Goal: Information Seeking & Learning: Learn about a topic

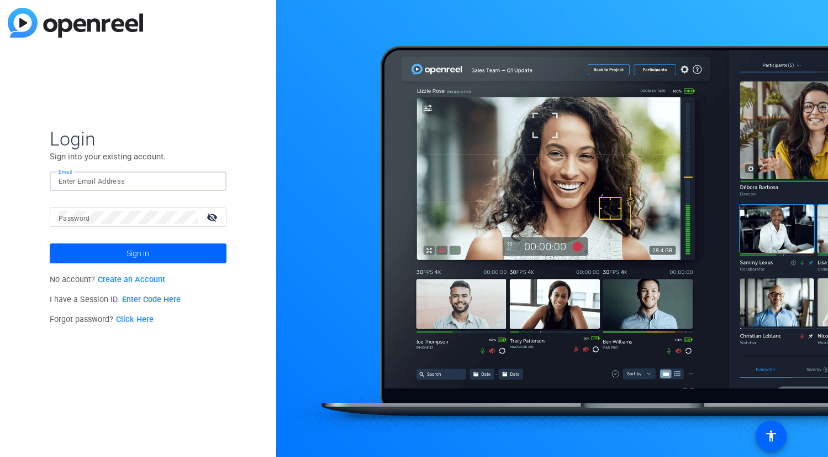
click at [168, 180] on input "Email" at bounding box center [138, 181] width 159 height 13
type input "rona.elliott@gartner.com"
click at [151, 209] on div at bounding box center [128, 216] width 139 height 19
click at [50, 243] on button "Sign in" at bounding box center [138, 253] width 177 height 20
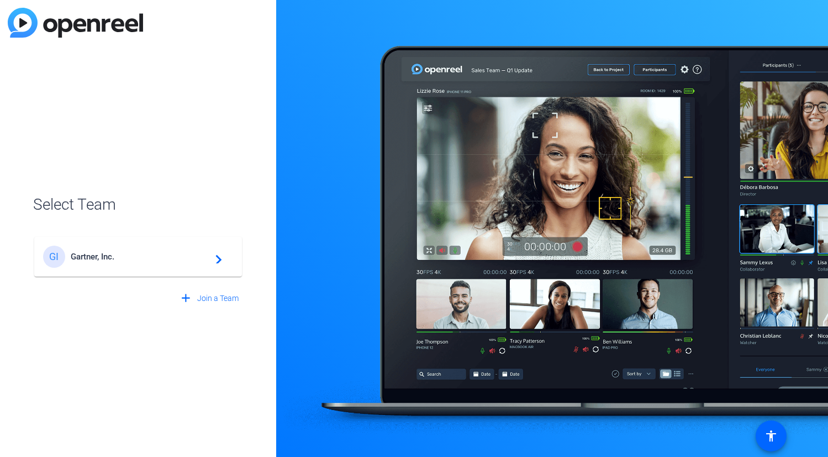
click at [158, 262] on div "GI Gartner, Inc. navigate_next" at bounding box center [138, 256] width 190 height 22
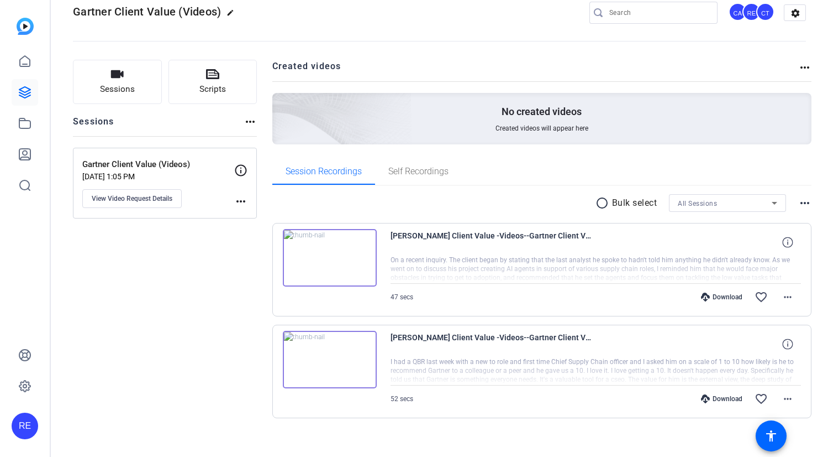
scroll to position [31, 0]
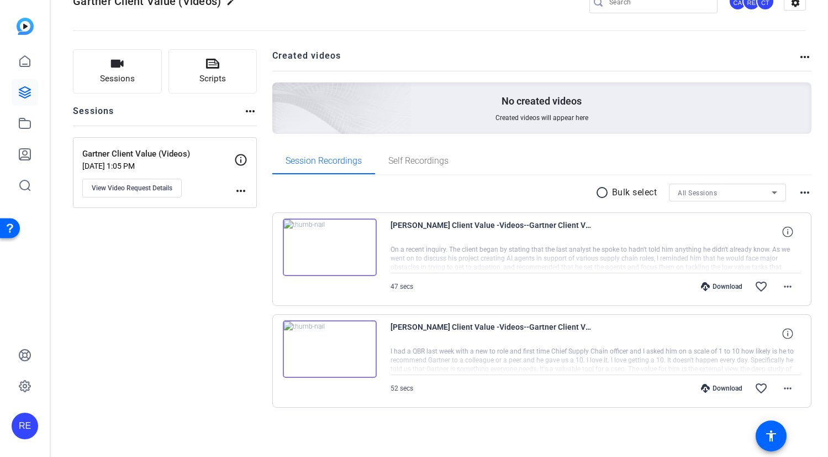
click at [332, 348] on img at bounding box center [330, 348] width 94 height 57
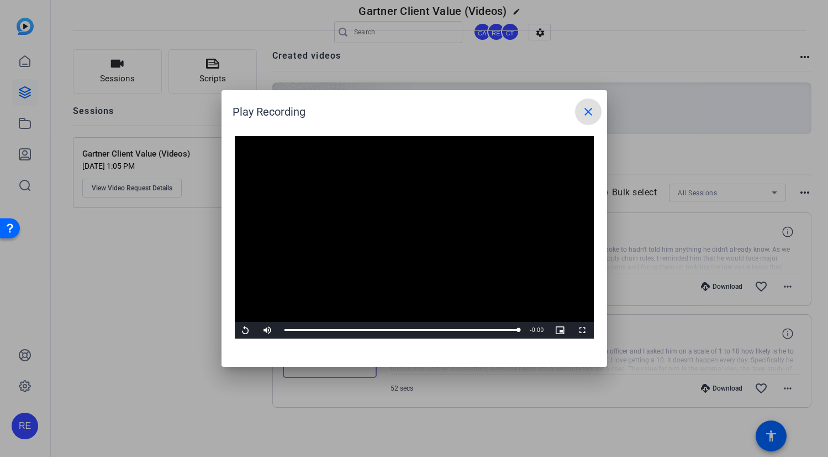
click at [585, 114] on mat-icon "close" at bounding box center [588, 111] width 13 height 13
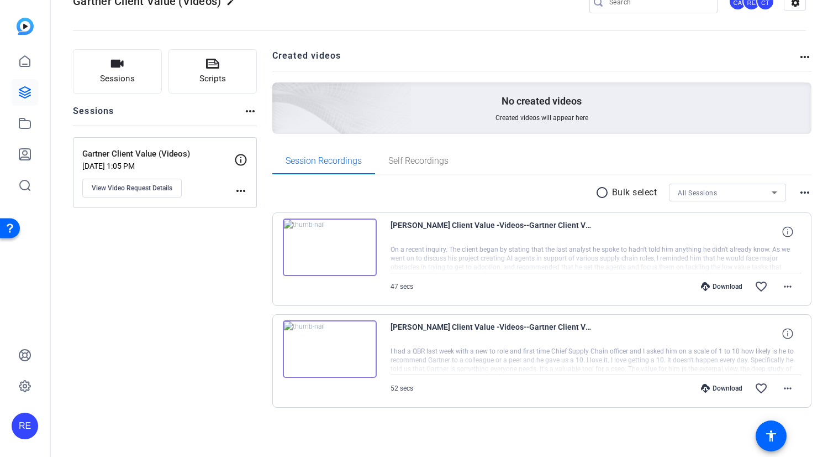
click at [327, 246] on img at bounding box center [330, 246] width 94 height 57
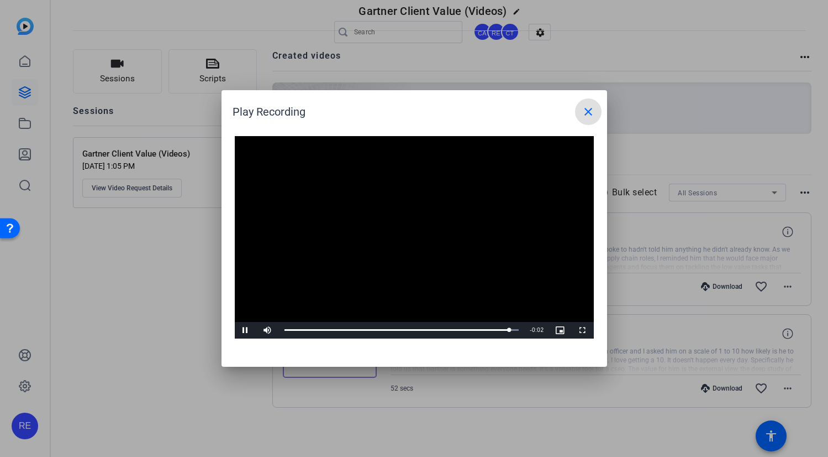
click at [594, 111] on mat-icon "close" at bounding box center [588, 111] width 13 height 13
